Goal: Use online tool/utility: Utilize a website feature to perform a specific function

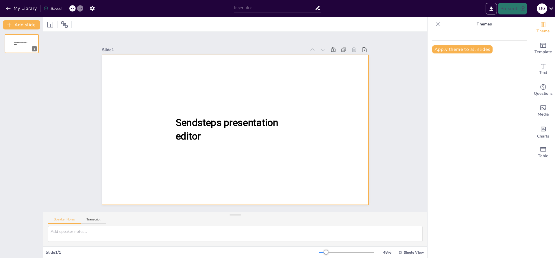
type input "Afspraken worden nagekomen_sessie september.pptx"
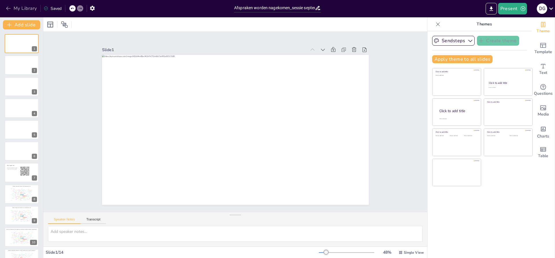
click at [15, 7] on button "My Library" at bounding box center [21, 8] width 35 height 9
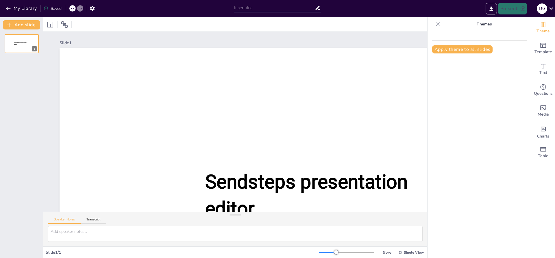
type input "Afspraken worden nagekomen_sessie september.pptx"
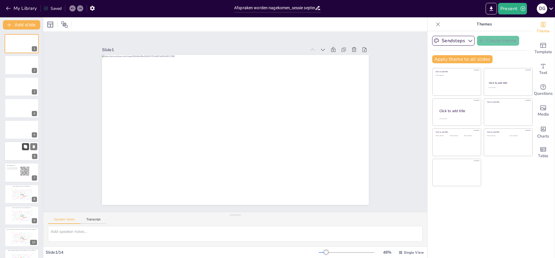
click at [18, 149] on div at bounding box center [21, 151] width 35 height 20
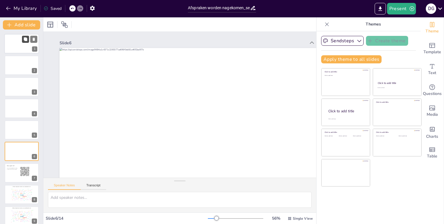
click at [25, 38] on icon at bounding box center [25, 38] width 3 height 3
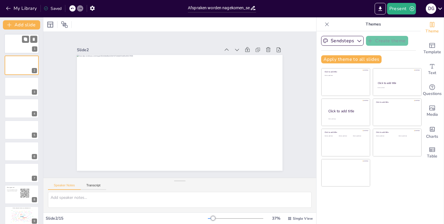
click at [14, 43] on div at bounding box center [21, 44] width 35 height 20
click at [398, 9] on button "Present" at bounding box center [401, 9] width 29 height 12
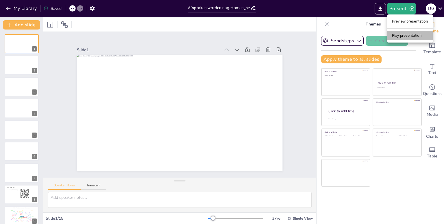
click at [404, 36] on li "Play presentation" at bounding box center [409, 35] width 45 height 9
